Goal: Book appointment/travel/reservation

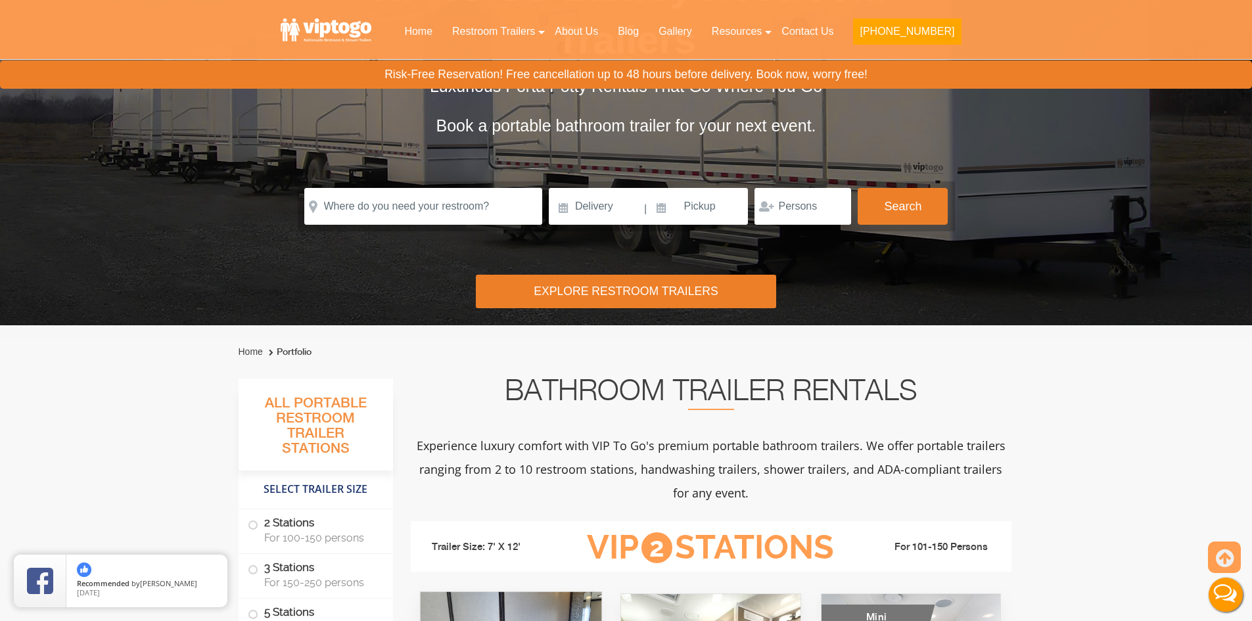
scroll to position [131, 0]
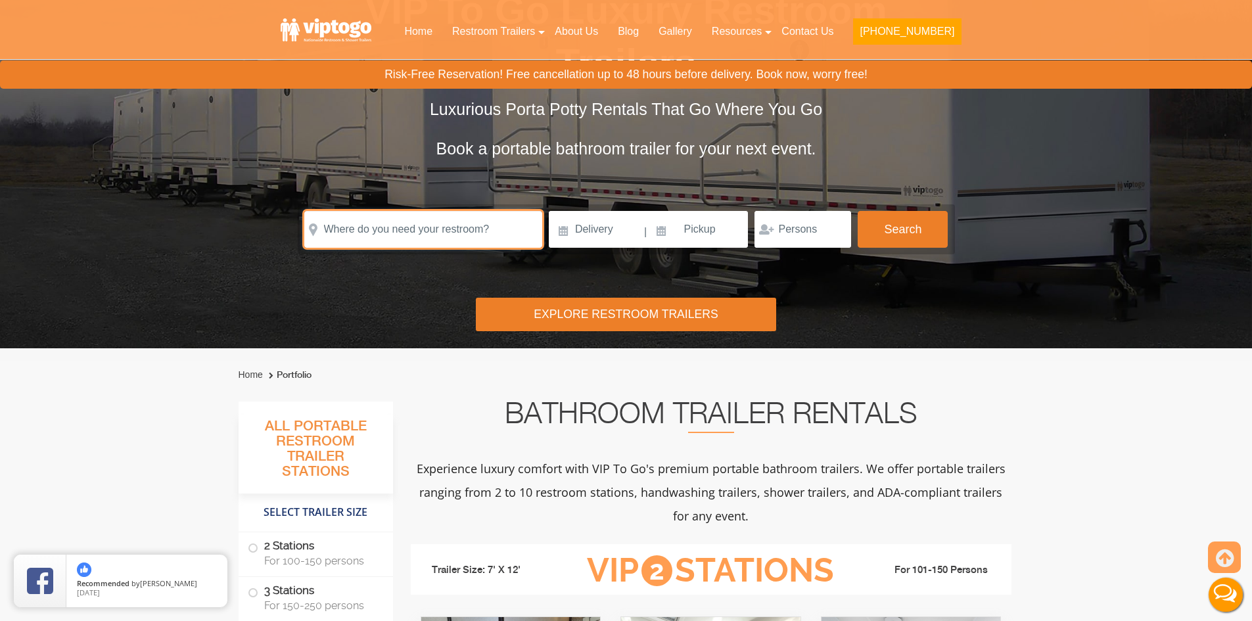
click at [401, 233] on input "text" at bounding box center [423, 229] width 238 height 37
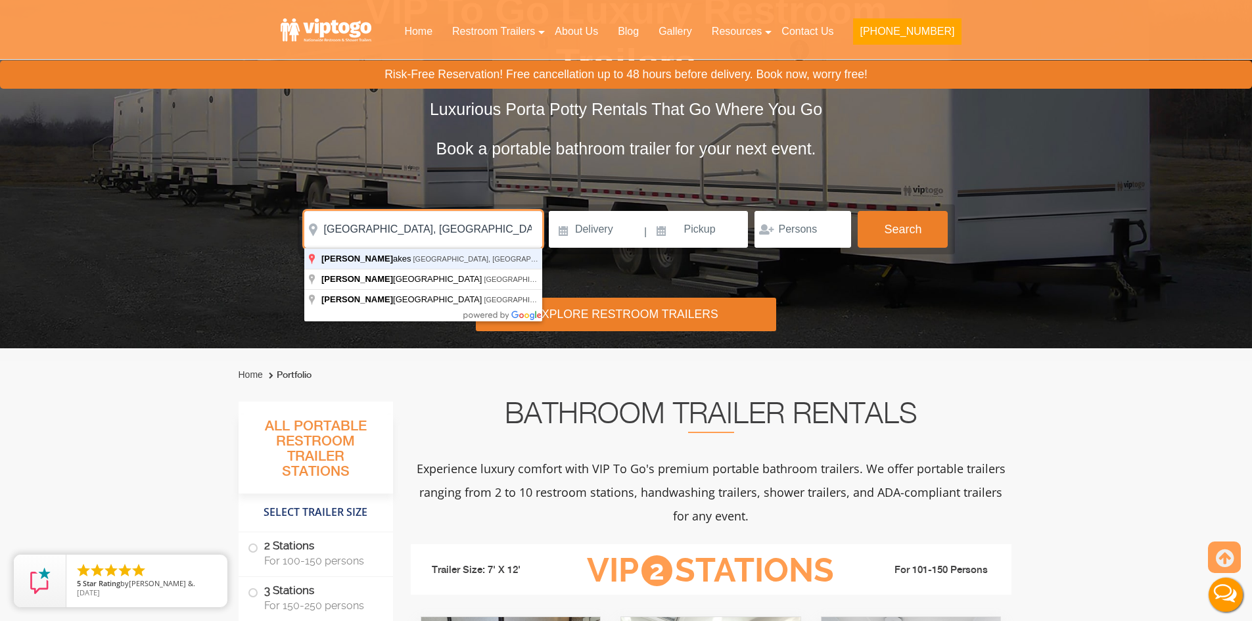
type input "[GEOGRAPHIC_DATA], [GEOGRAPHIC_DATA], [GEOGRAPHIC_DATA]"
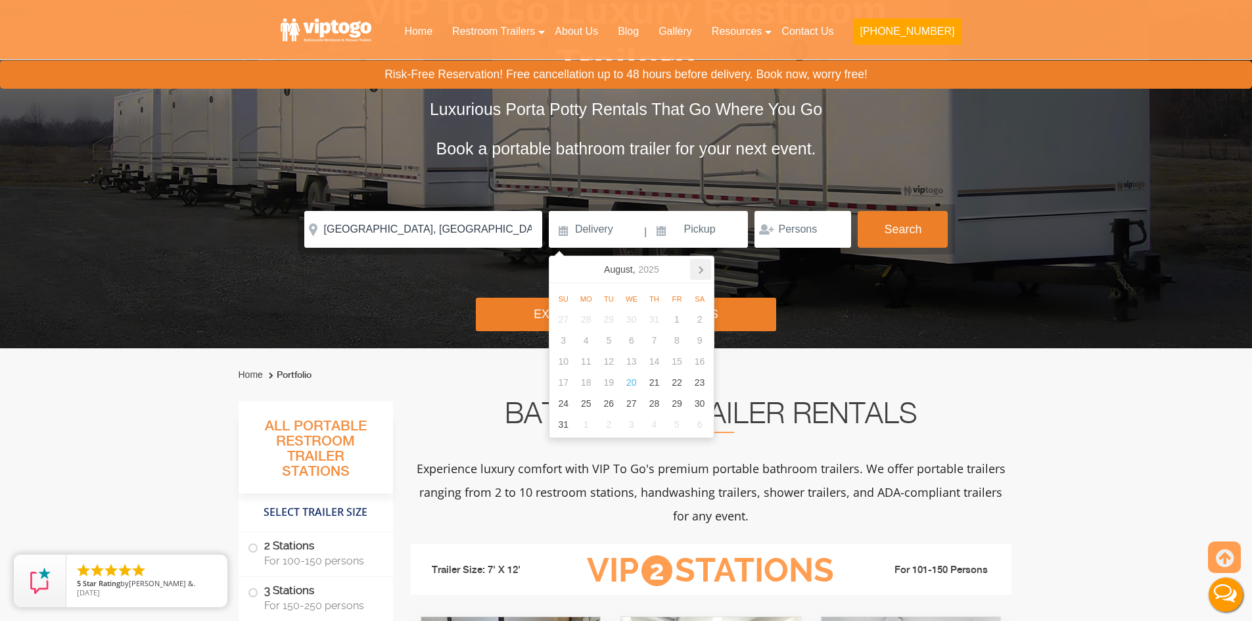
click at [696, 271] on icon at bounding box center [700, 269] width 21 height 21
click at [694, 340] on div "13" at bounding box center [699, 340] width 23 height 21
type input "[DATE]"
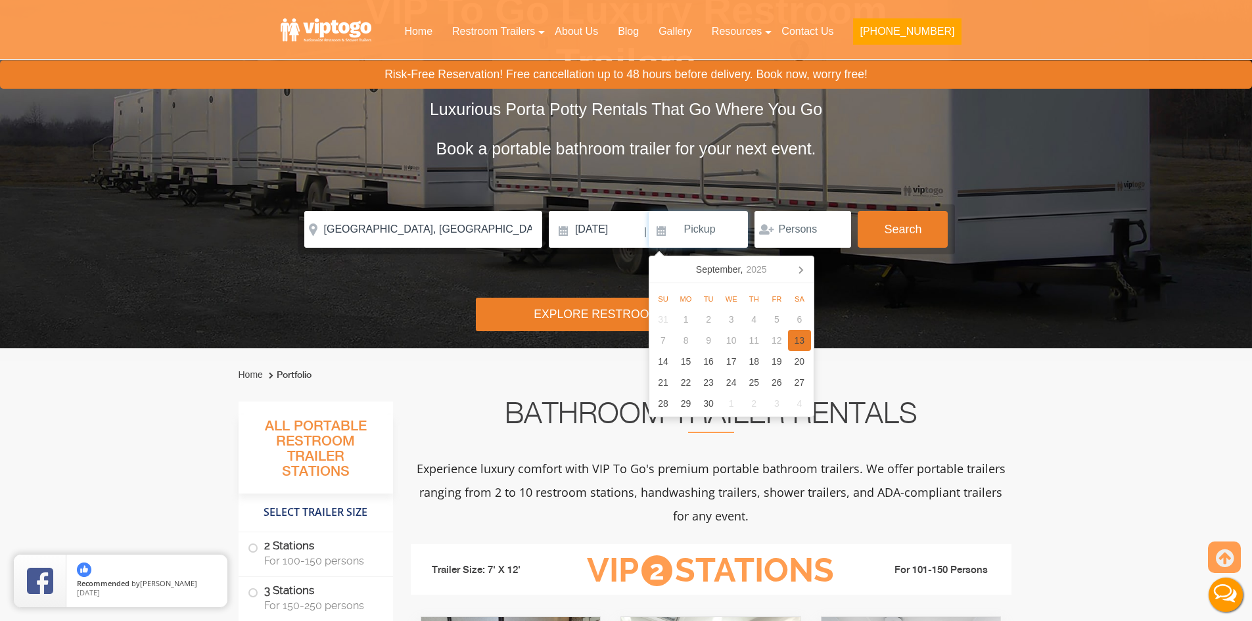
click at [803, 336] on div "13" at bounding box center [799, 340] width 23 height 21
type input "[DATE]"
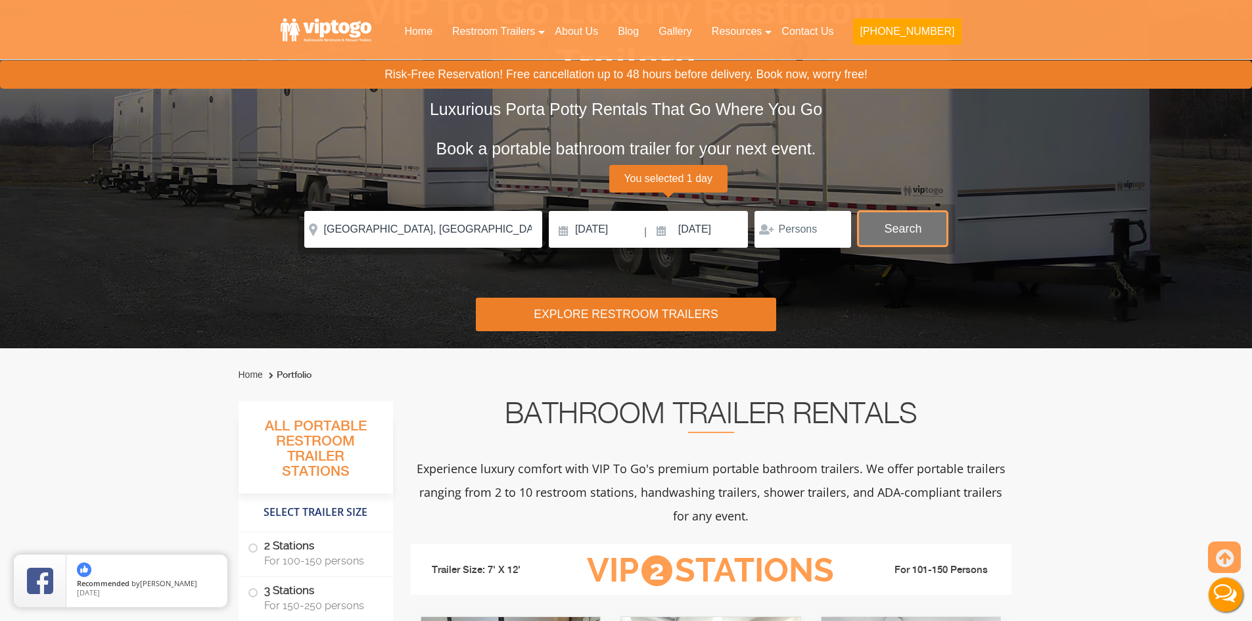
click at [901, 226] on button "Search" at bounding box center [902, 228] width 90 height 35
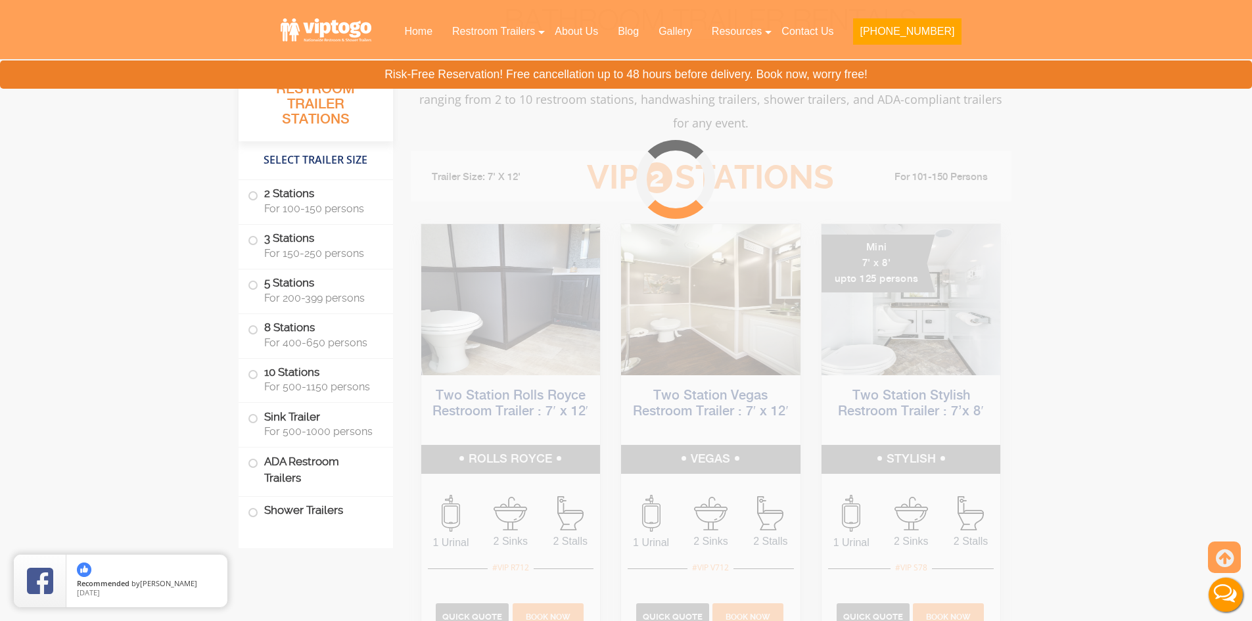
scroll to position [533, 0]
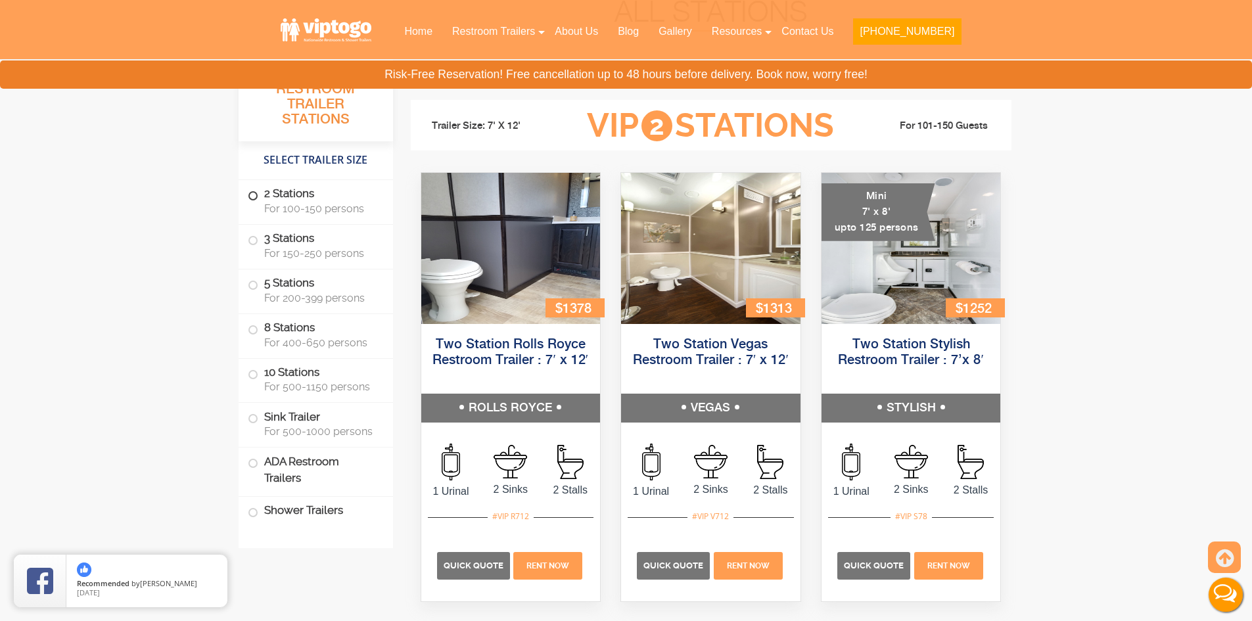
click at [345, 212] on span "For 100-150 persons" at bounding box center [320, 208] width 113 height 12
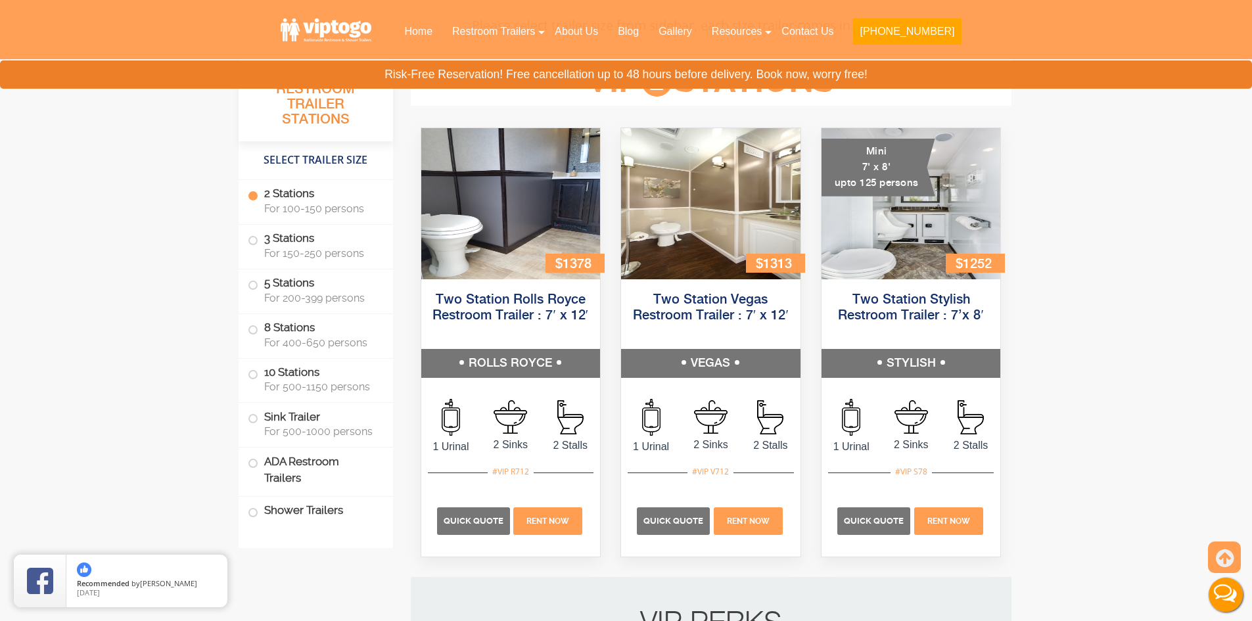
scroll to position [580, 0]
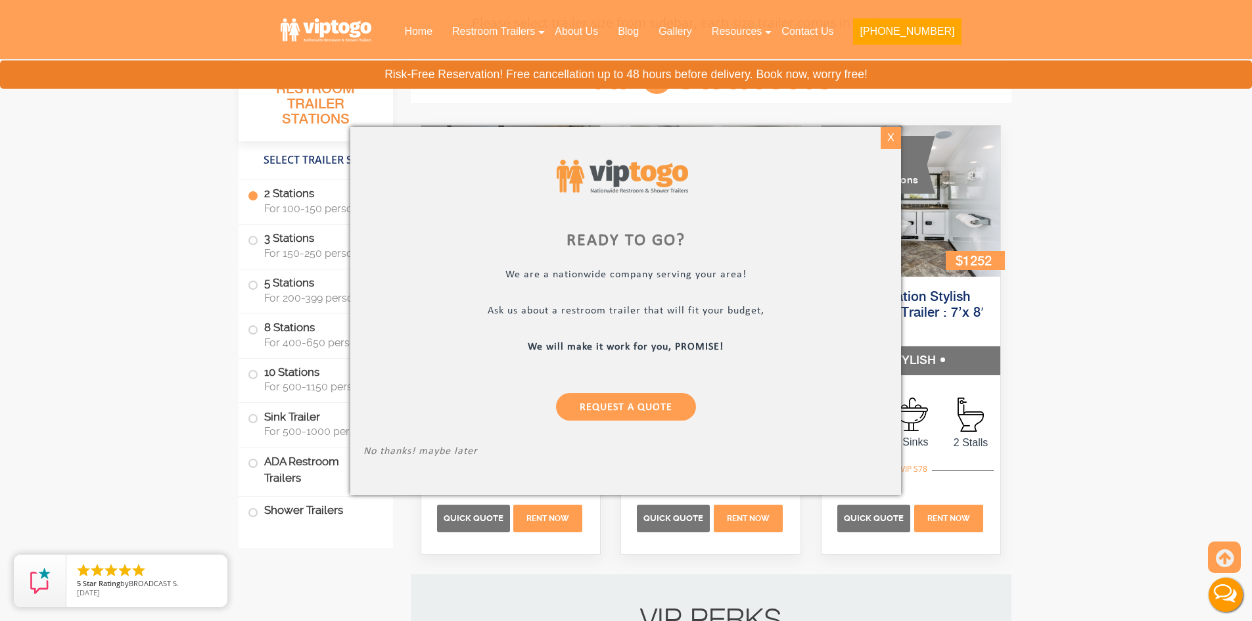
click at [890, 135] on div "X" at bounding box center [890, 138] width 20 height 22
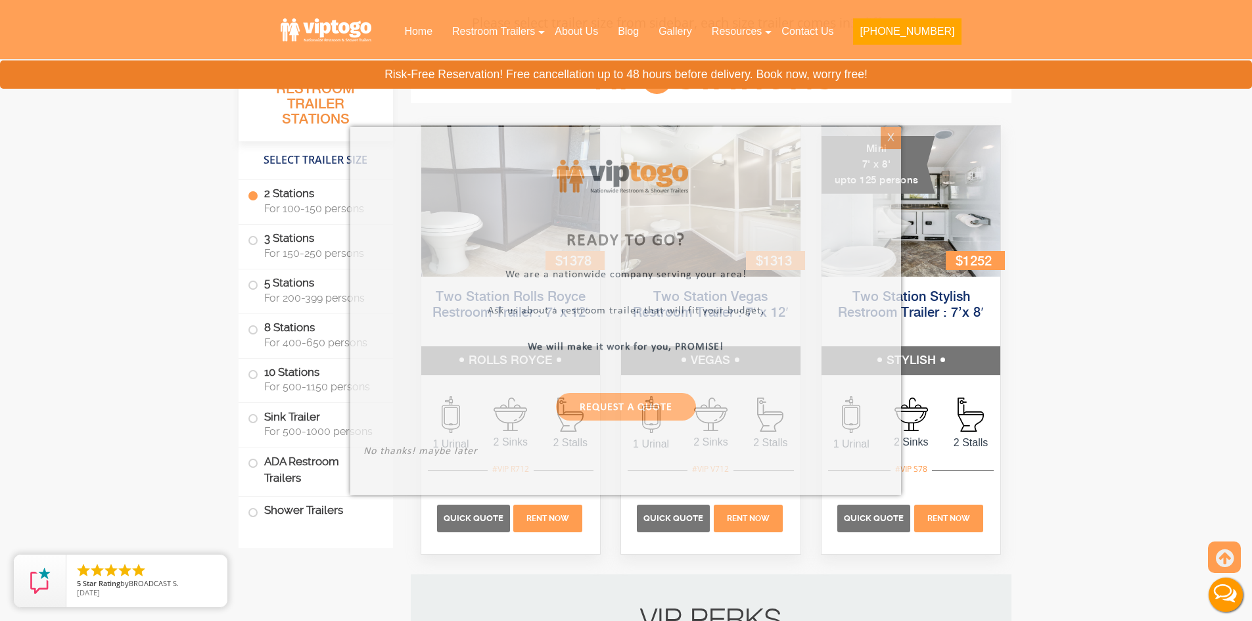
click at [890, 135] on div at bounding box center [626, 310] width 1252 height 621
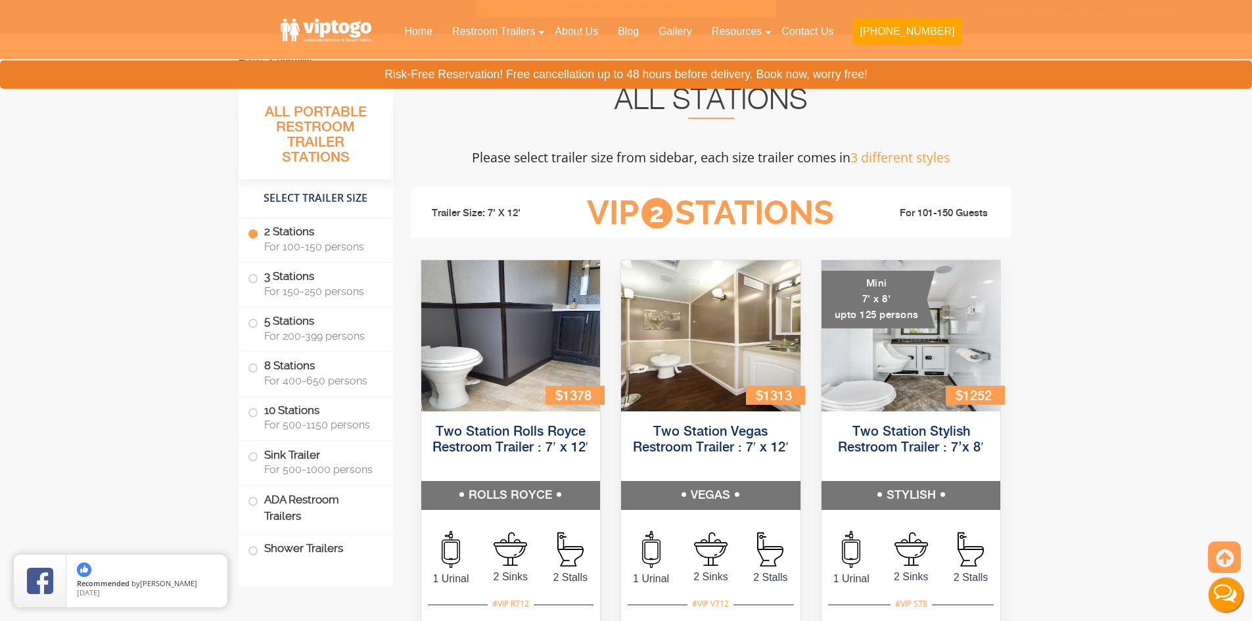
scroll to position [449, 0]
